Goal: Task Accomplishment & Management: Use online tool/utility

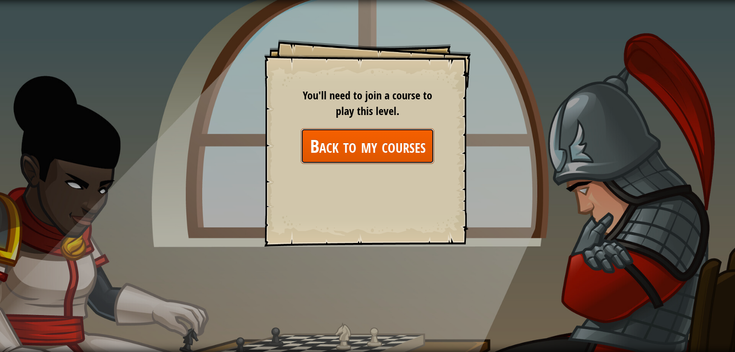
click at [326, 142] on link "Back to my courses" at bounding box center [367, 145] width 133 height 35
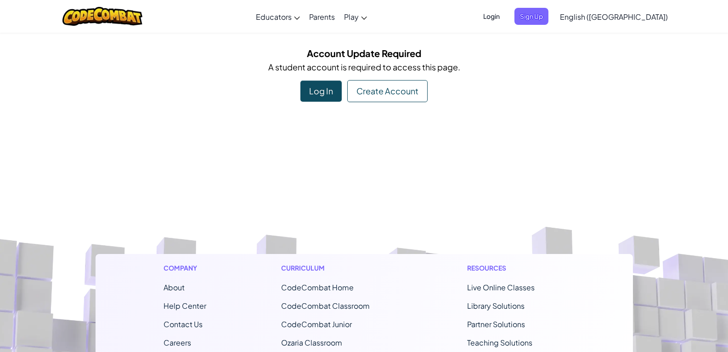
click at [405, 80] on div "Account Update Required A student account is required to access this page. Log …" at bounding box center [365, 74] width 538 height 56
click at [404, 85] on div "Create Account" at bounding box center [387, 91] width 80 height 22
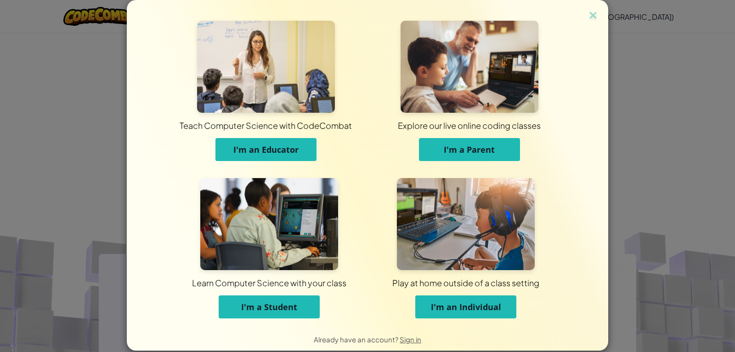
click at [260, 306] on span "I'm a Student" at bounding box center [269, 306] width 56 height 11
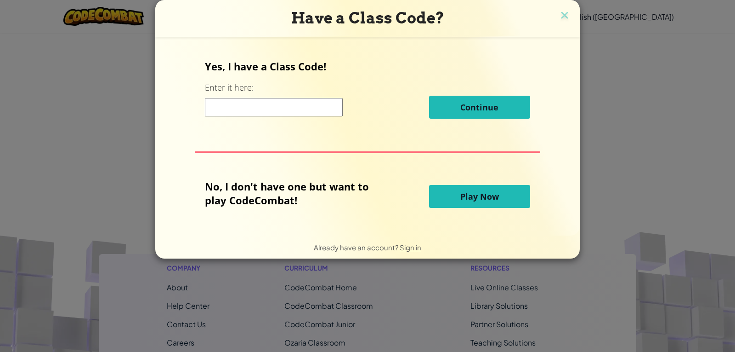
click at [307, 107] on input at bounding box center [274, 107] width 138 height 18
click at [568, 15] on img at bounding box center [565, 16] width 12 height 14
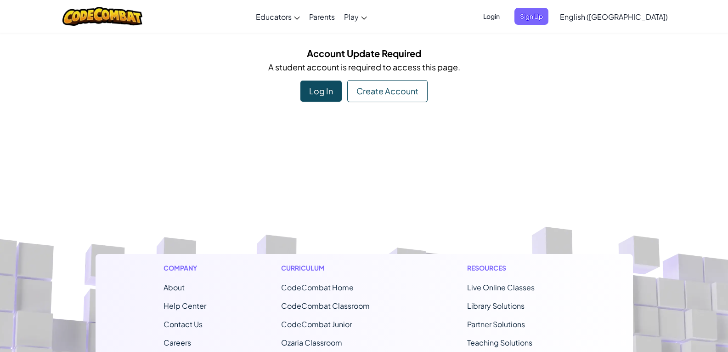
click at [411, 86] on div "Create Account" at bounding box center [387, 91] width 80 height 22
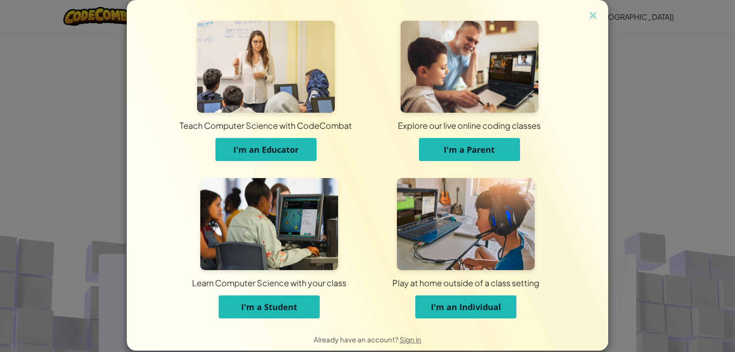
click at [245, 304] on span "I'm a Student" at bounding box center [269, 306] width 56 height 11
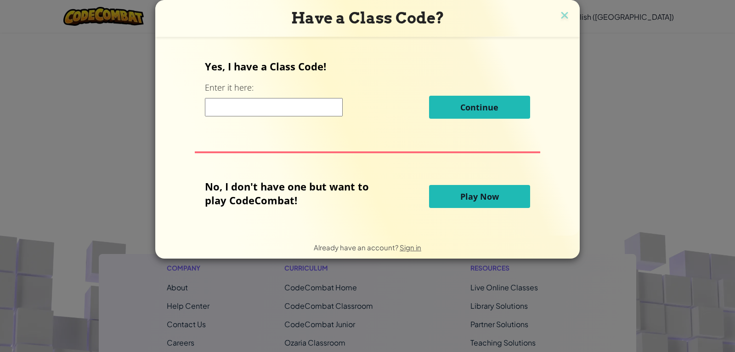
click at [446, 190] on button "Play Now" at bounding box center [479, 196] width 101 height 23
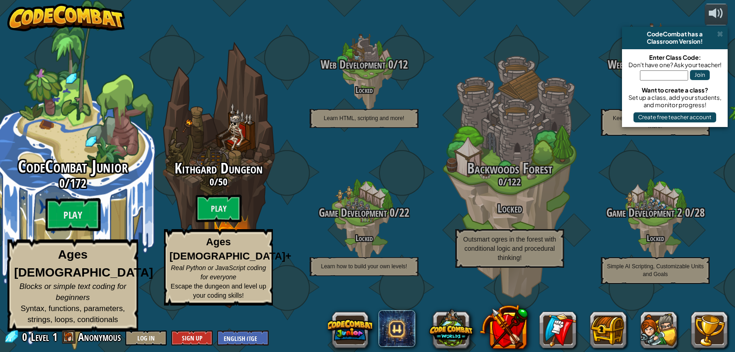
click at [8, 190] on h3 "0 / 172" at bounding box center [72, 182] width 175 height 13
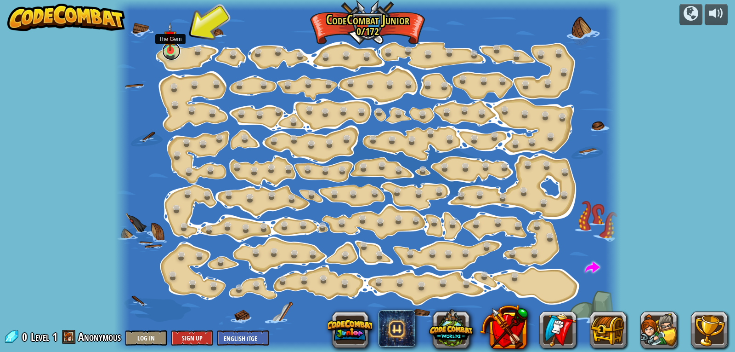
click at [166, 52] on link at bounding box center [171, 51] width 18 height 18
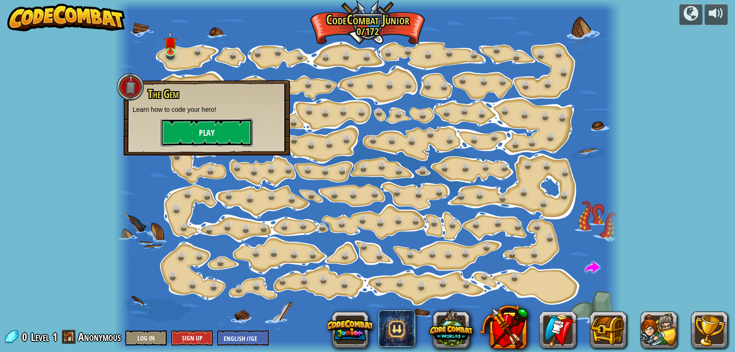
click at [191, 138] on button "Play" at bounding box center [207, 133] width 92 height 28
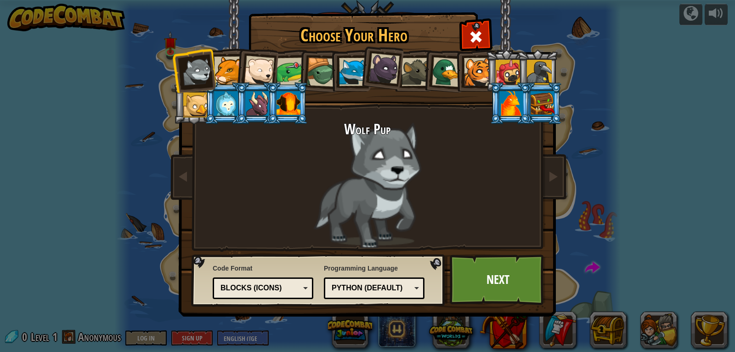
click at [220, 68] on div at bounding box center [228, 71] width 28 height 28
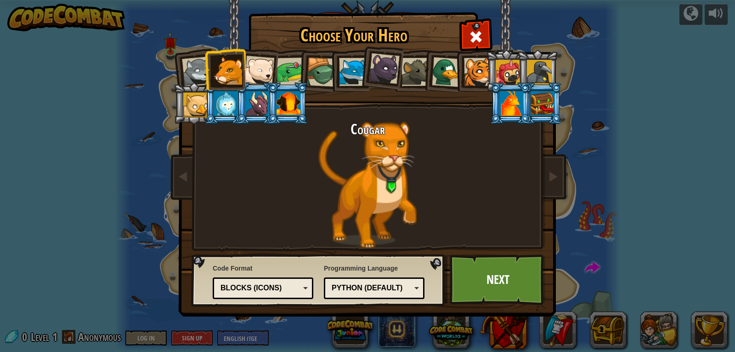
click at [490, 70] on li at bounding box center [506, 71] width 41 height 42
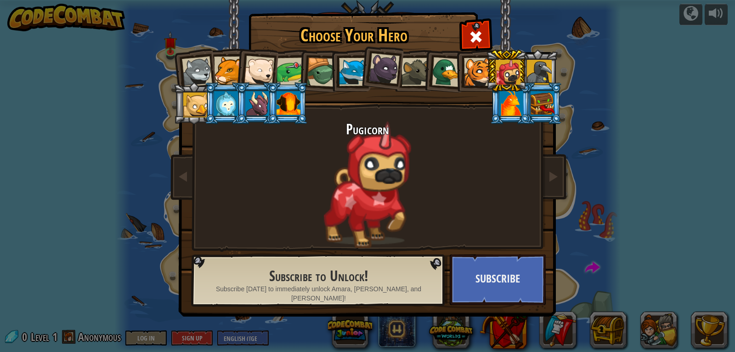
drag, startPoint x: 443, startPoint y: 61, endPoint x: 424, endPoint y: 66, distance: 19.1
click at [433, 64] on div at bounding box center [447, 72] width 30 height 30
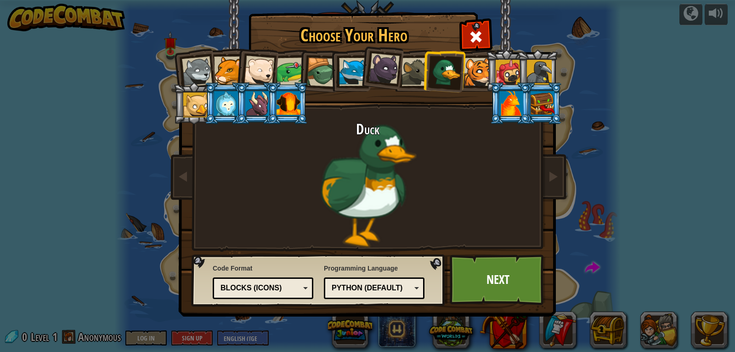
click at [464, 74] on li at bounding box center [444, 70] width 44 height 45
click at [471, 77] on div at bounding box center [478, 72] width 28 height 28
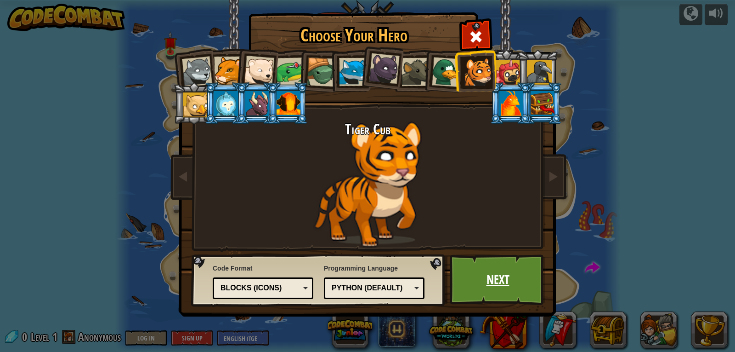
click at [475, 276] on link "Next" at bounding box center [498, 279] width 96 height 51
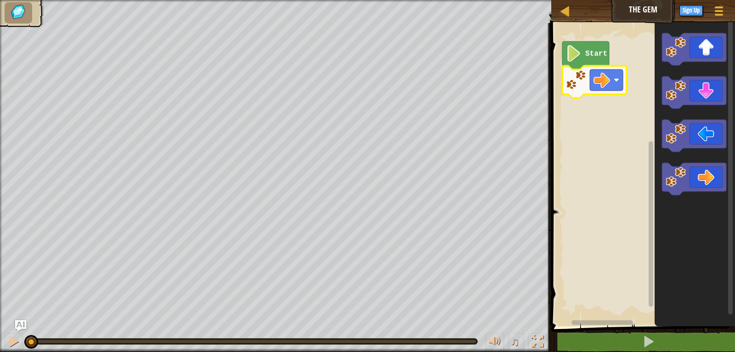
click at [576, 132] on rect "Blockly Workspace" at bounding box center [642, 171] width 187 height 307
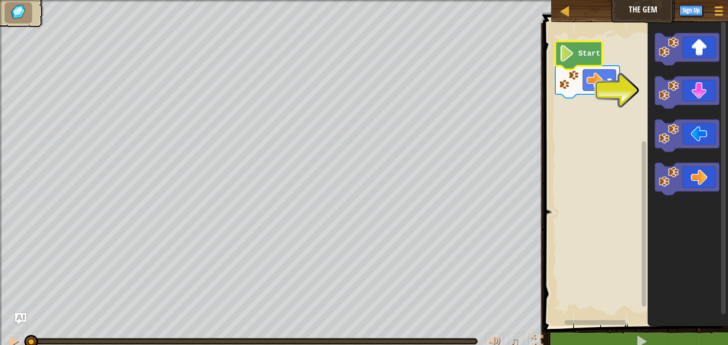
click at [594, 60] on icon "Blockly Workspace" at bounding box center [579, 55] width 47 height 28
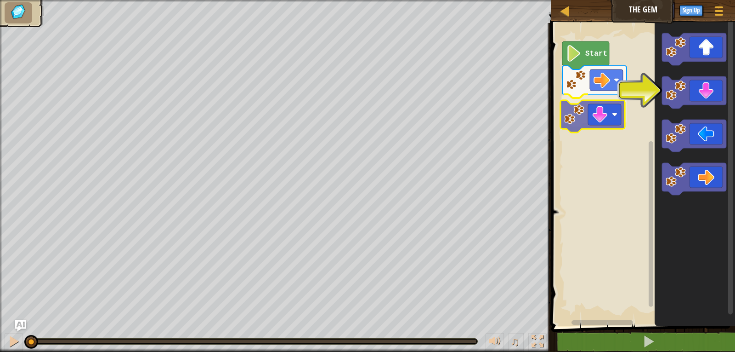
click at [589, 114] on div "Start" at bounding box center [642, 171] width 187 height 307
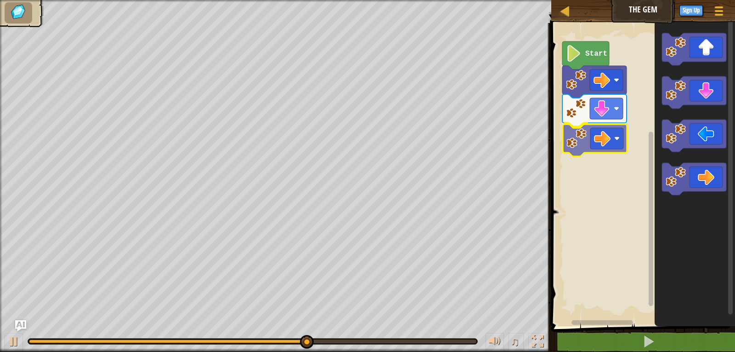
click at [611, 129] on div "Start" at bounding box center [642, 171] width 187 height 307
